Goal: Find contact information: Find contact information

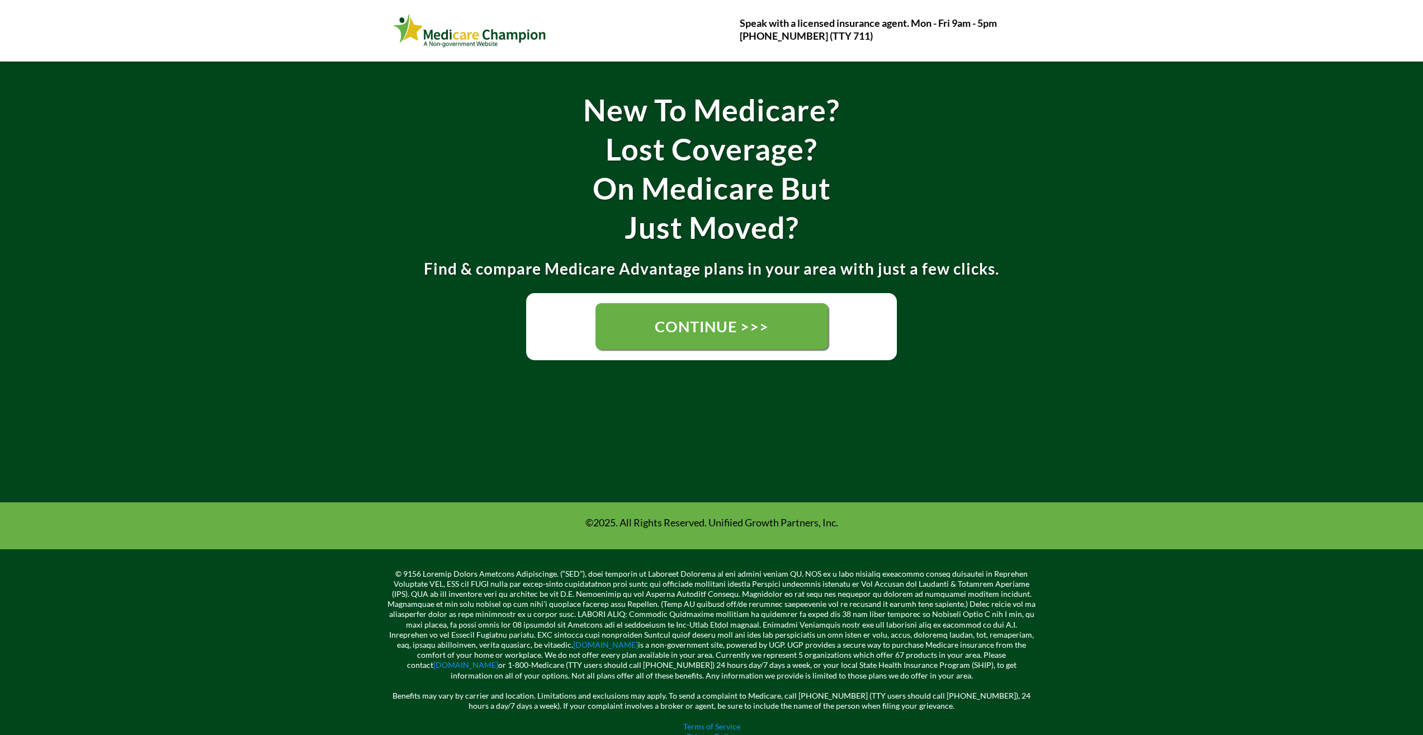
scroll to position [161, 0]
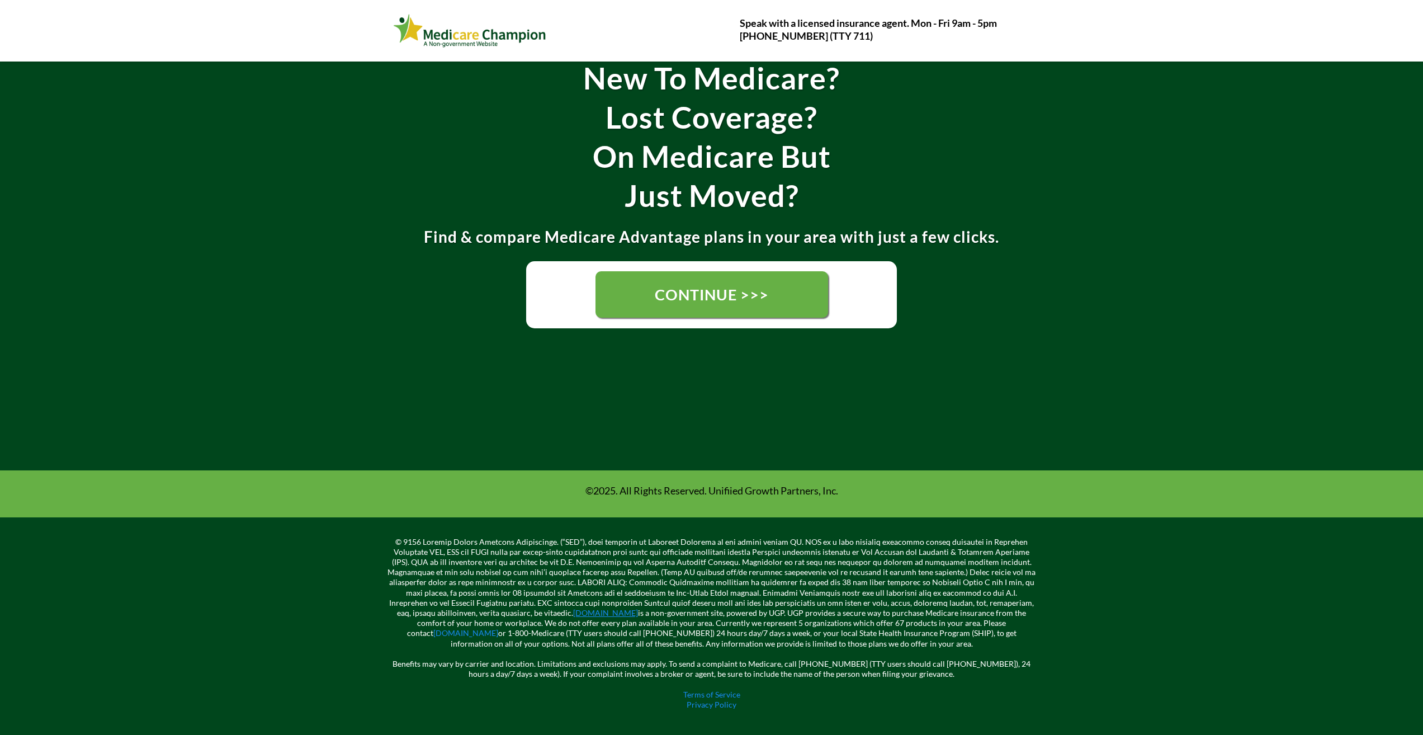
click at [573, 613] on link "[DOMAIN_NAME]" at bounding box center [605, 613] width 65 height 10
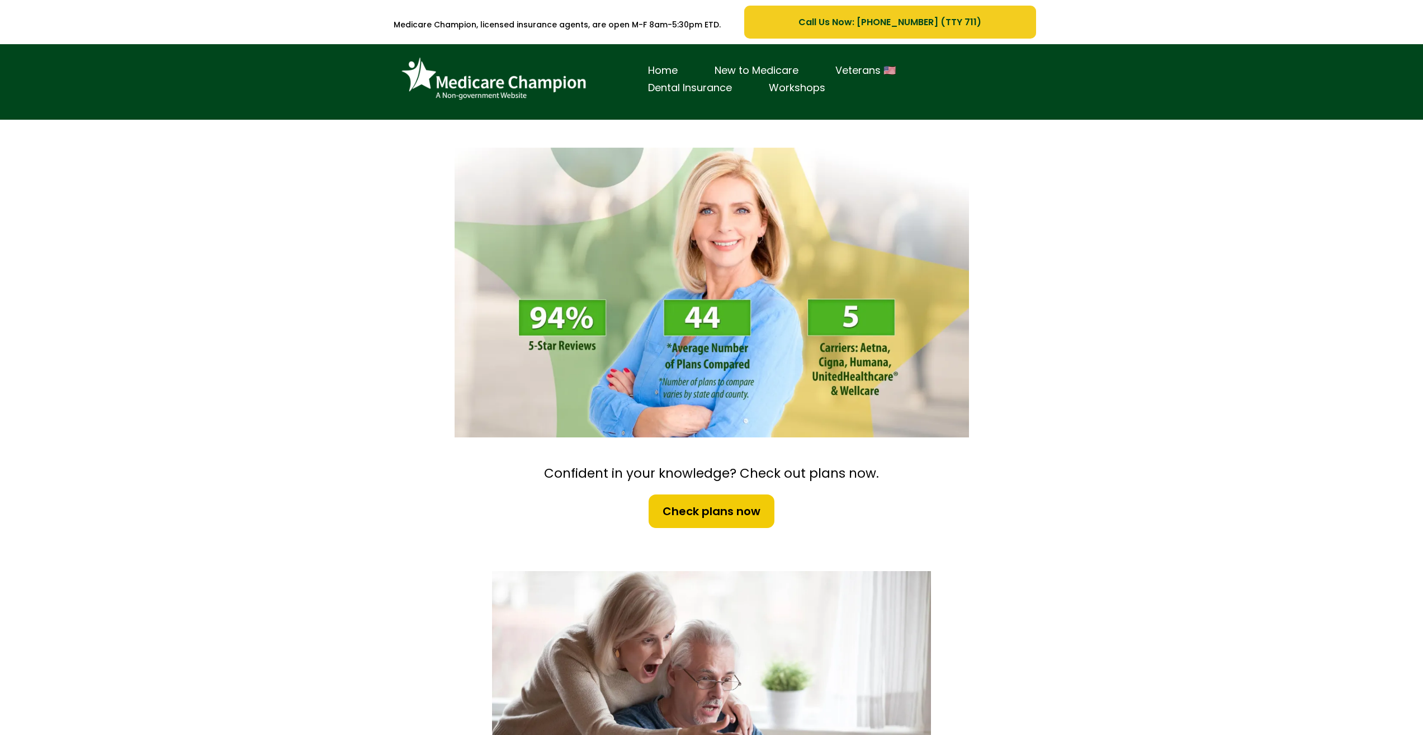
click at [947, 27] on span "Call Us Now: [PHONE_NUMBER] (TTY 711)" at bounding box center [889, 22] width 183 height 14
